Goal: Information Seeking & Learning: Learn about a topic

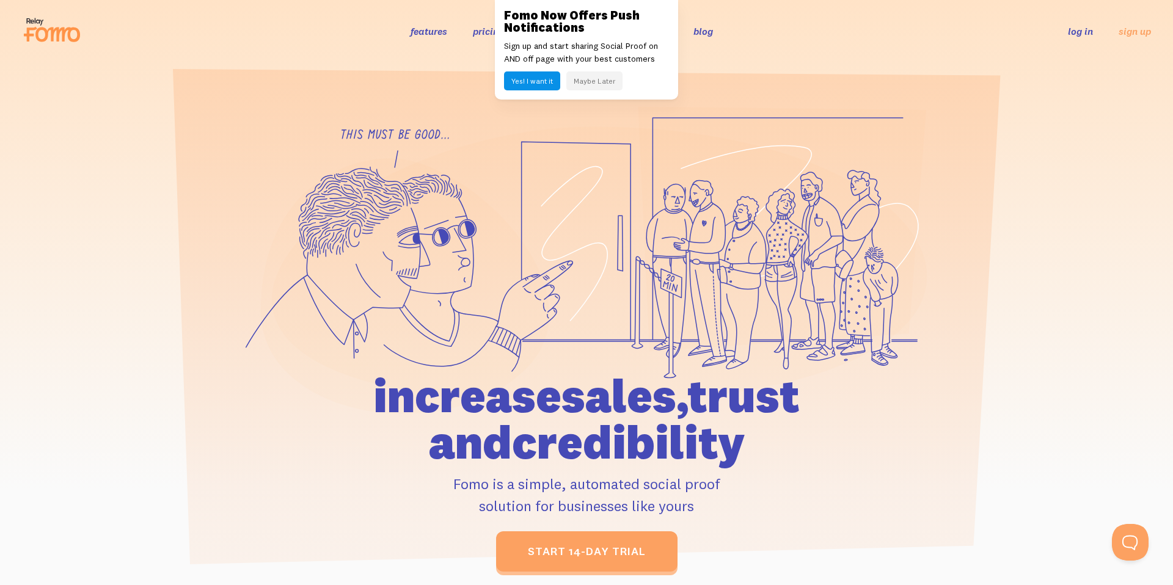
drag, startPoint x: 1069, startPoint y: 256, endPoint x: 937, endPoint y: 73, distance: 224.9
click at [1063, 249] on div at bounding box center [586, 338] width 1173 height 465
click at [599, 82] on button "Maybe Later" at bounding box center [594, 80] width 56 height 19
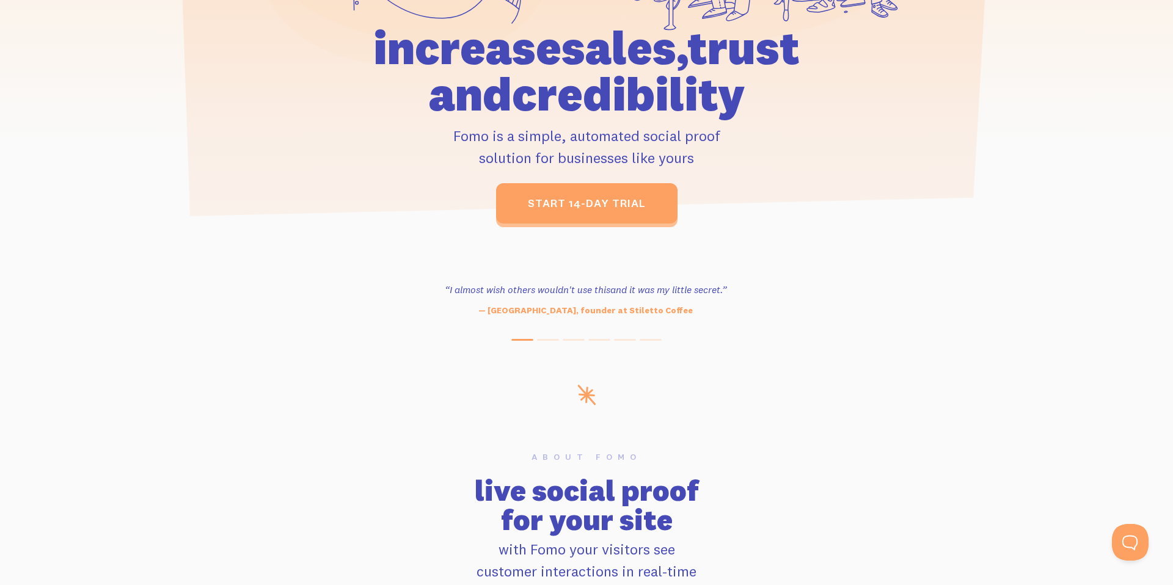
scroll to position [501, 0]
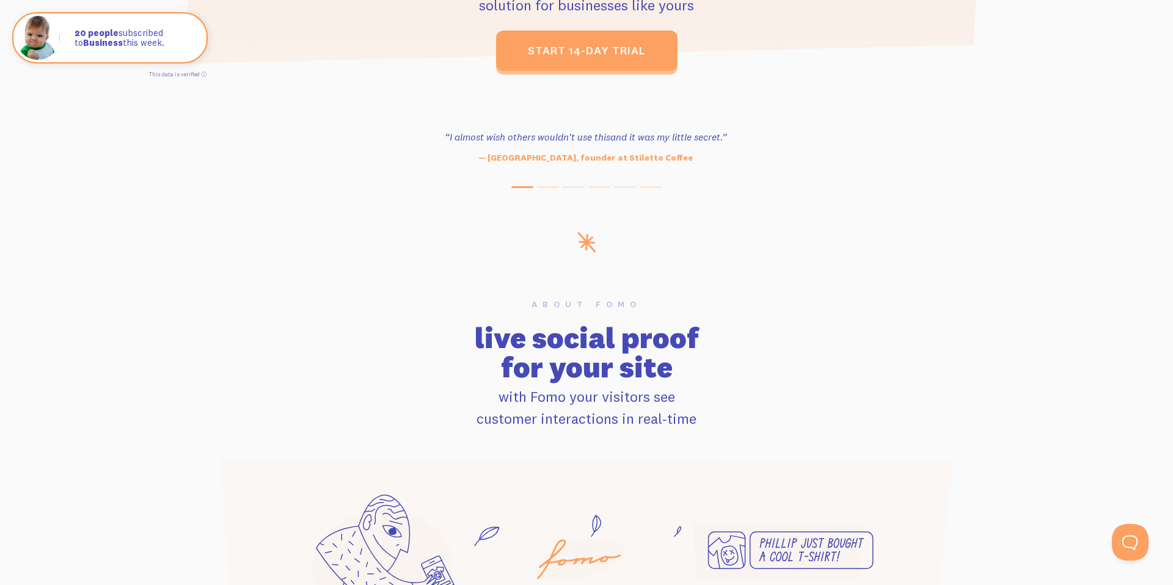
drag, startPoint x: 535, startPoint y: 186, endPoint x: 528, endPoint y: 186, distance: 6.7
click at [534, 186] on div "“Outstanding, exceeding our expectations. We're seeing immediate results from t…" at bounding box center [586, 155] width 1173 height 66
click at [528, 184] on div "“Outstanding, exceeding our expectations. We're seeing immediate results from t…" at bounding box center [586, 155] width 1173 height 66
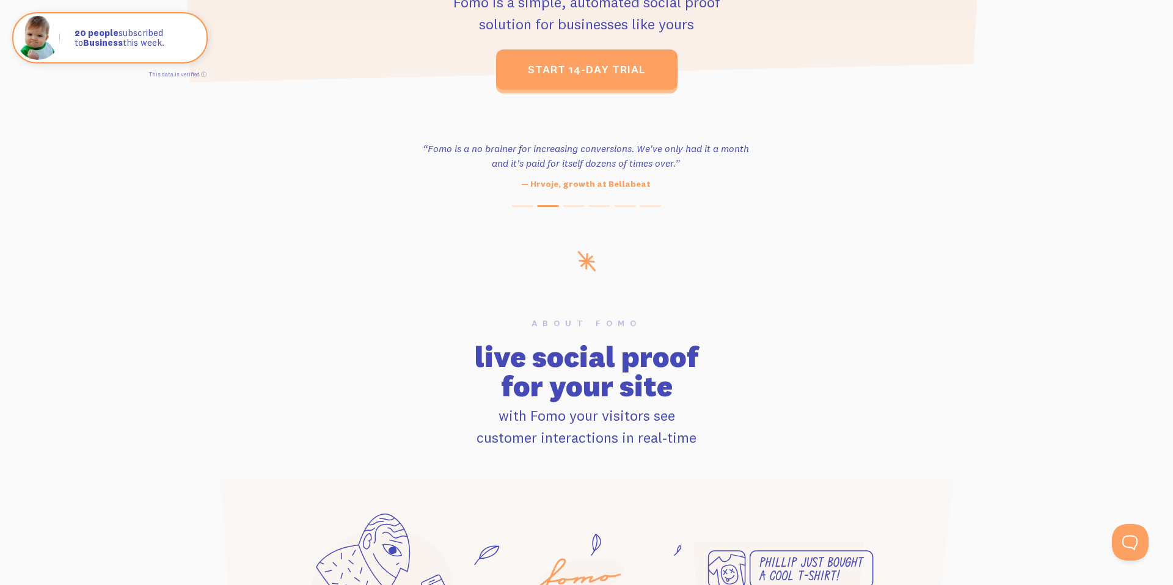
scroll to position [0, 0]
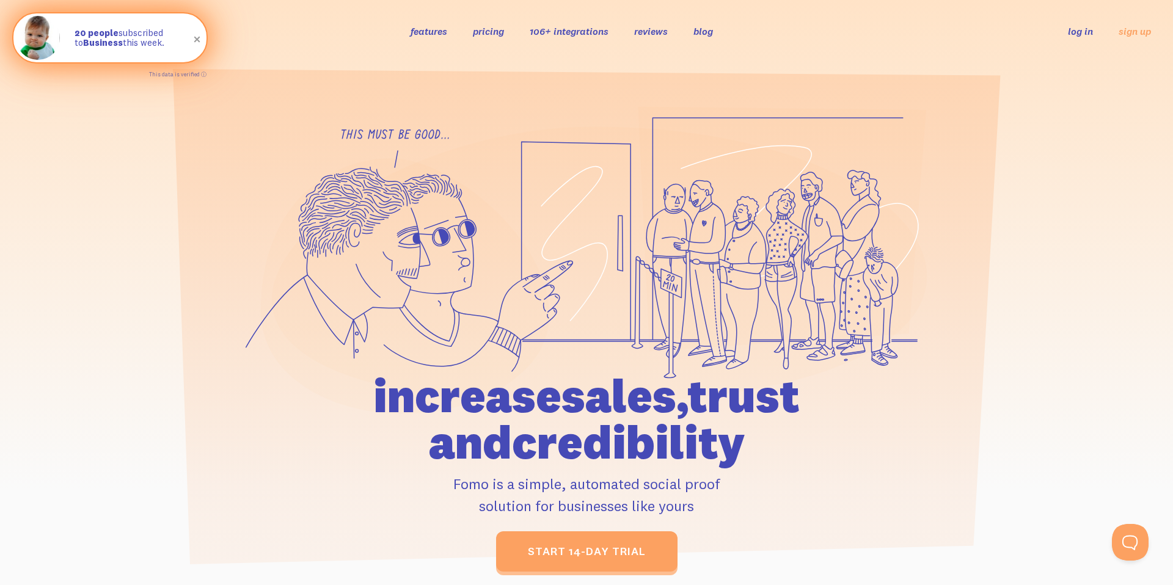
click at [192, 38] on span at bounding box center [197, 39] width 21 height 21
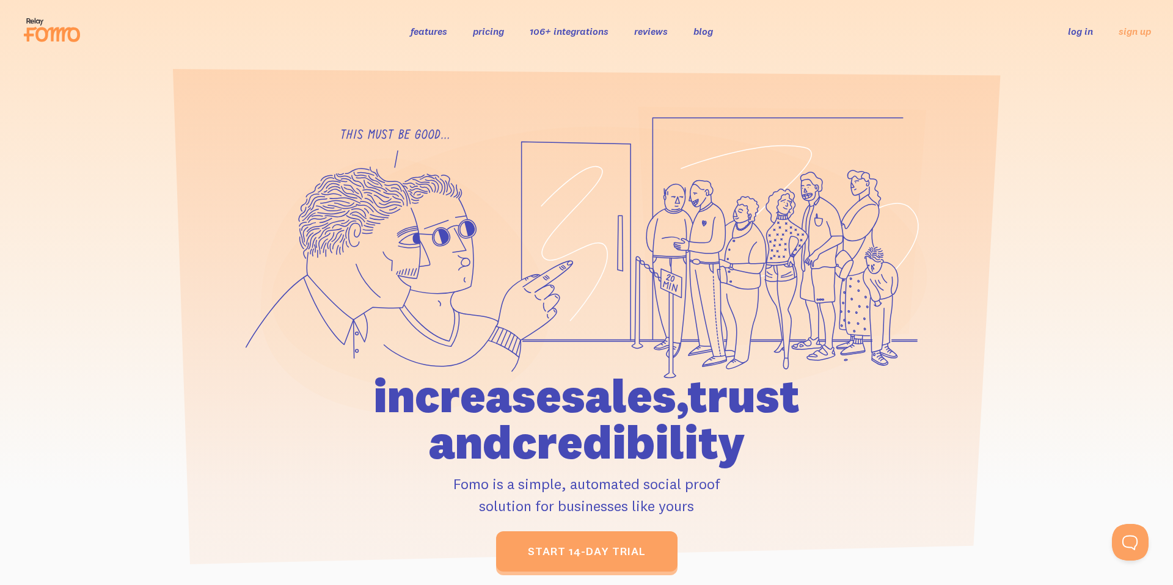
click at [501, 34] on link "pricing" at bounding box center [488, 31] width 31 height 12
